Goal: Task Accomplishment & Management: Manage account settings

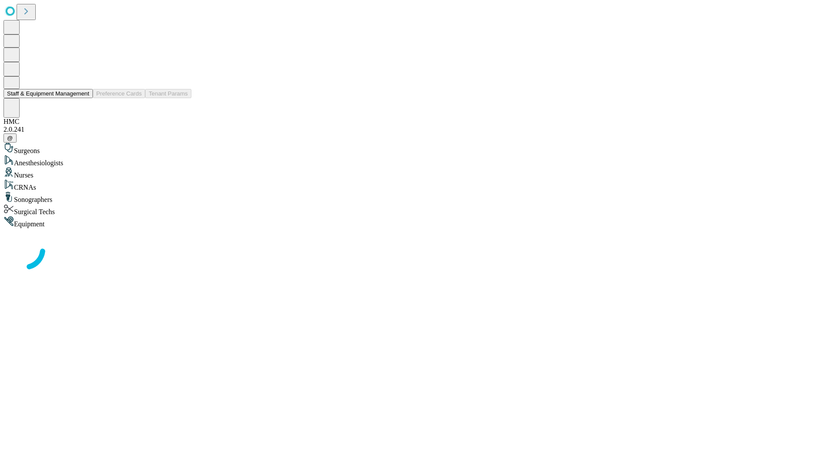
click at [83, 98] on button "Staff & Equipment Management" at bounding box center [47, 93] width 89 height 9
